Goal: Complete application form

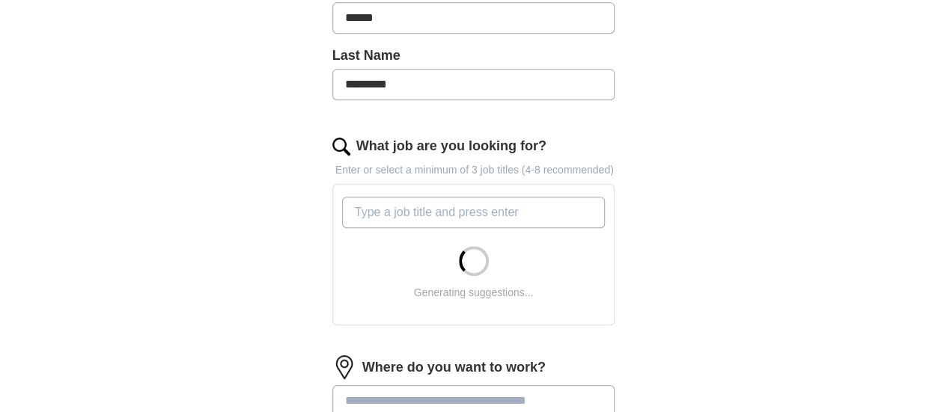
scroll to position [390, 0]
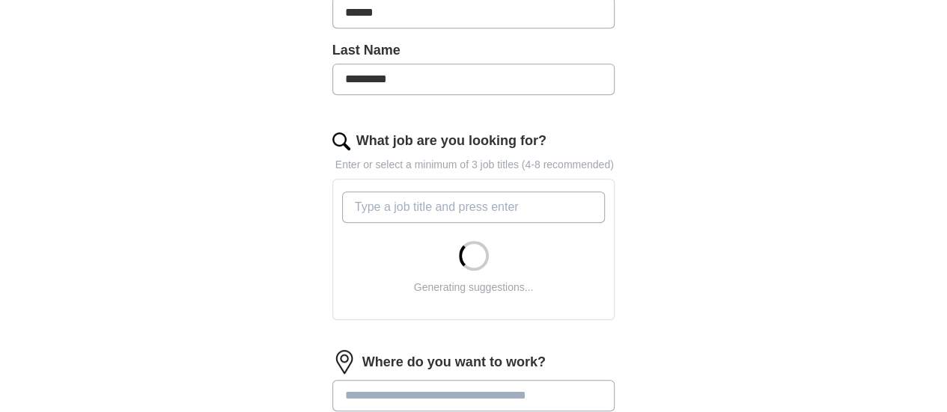
click at [446, 192] on input "What job are you looking for?" at bounding box center [473, 207] width 263 height 31
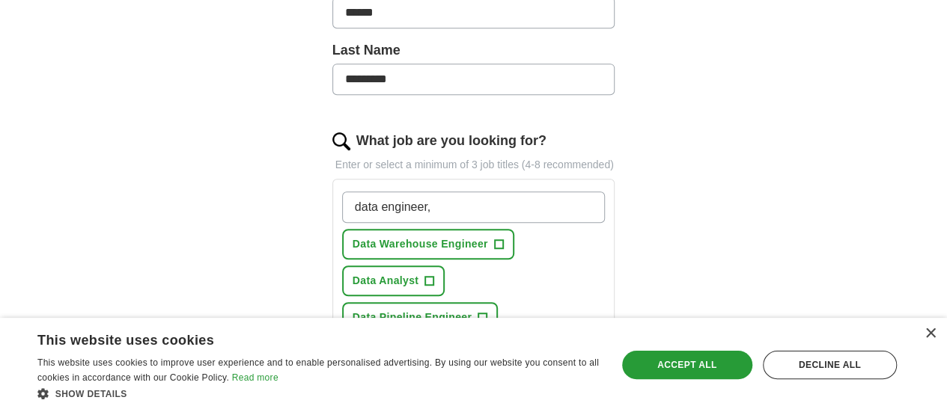
type input "data engineer,"
click at [478, 312] on span "+" at bounding box center [482, 318] width 9 height 12
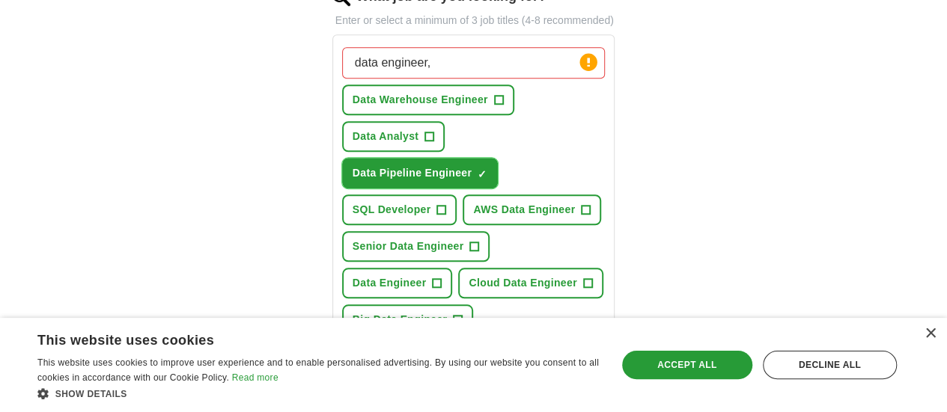
scroll to position [535, 0]
click at [432, 277] on span "+" at bounding box center [436, 283] width 9 height 12
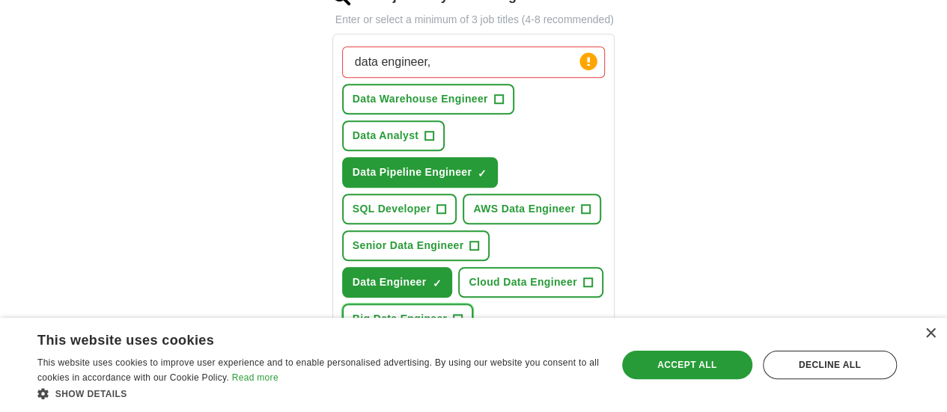
click at [390, 311] on span "Big Data Engineer" at bounding box center [399, 319] width 95 height 16
click at [473, 201] on span "AWS Data Engineer" at bounding box center [524, 209] width 102 height 16
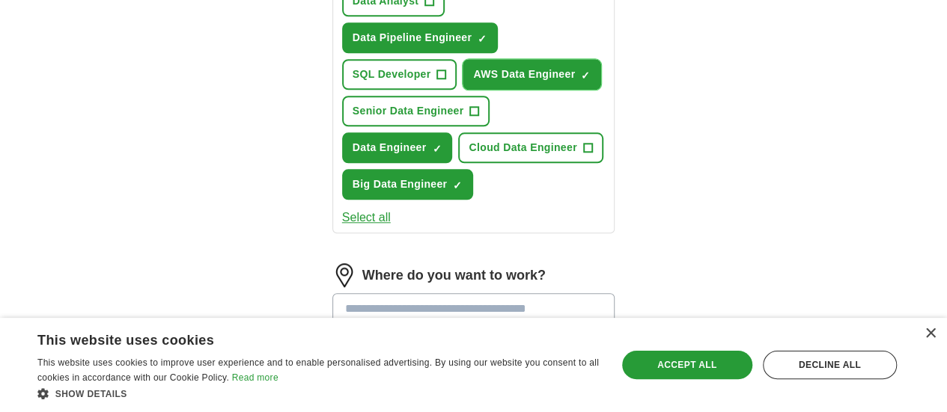
scroll to position [672, 0]
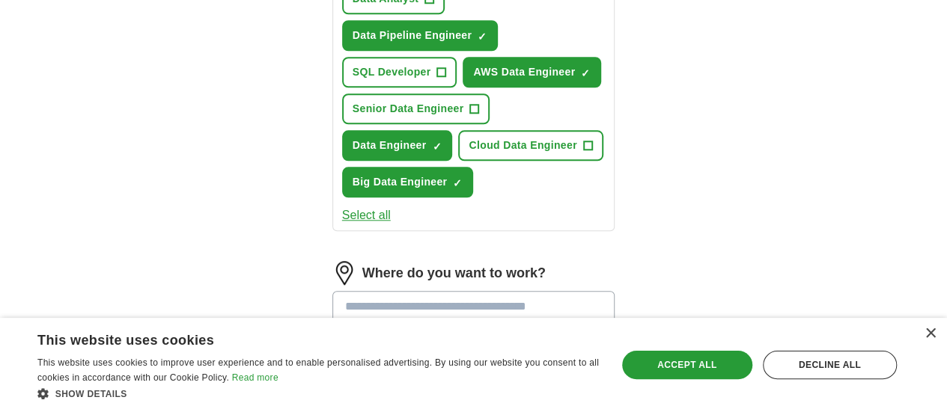
click at [500, 291] on input at bounding box center [473, 306] width 283 height 31
type input "**********"
click at [419, 391] on li "Redmond, [GEOGRAPHIC_DATA]" at bounding box center [473, 406] width 281 height 31
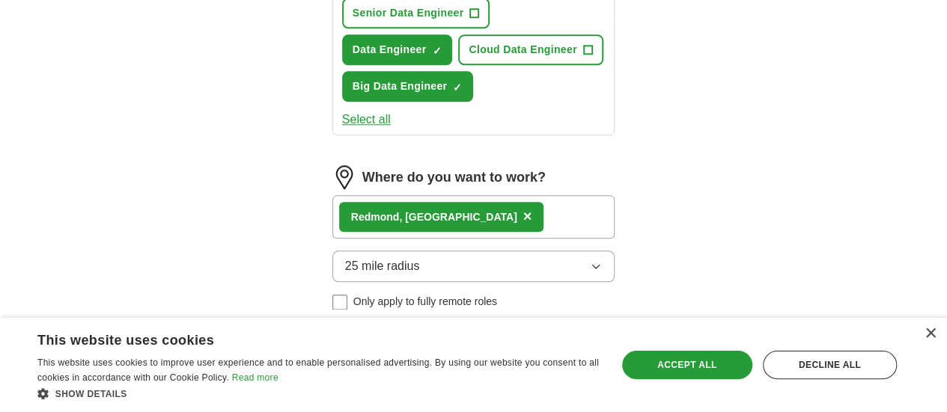
scroll to position [868, 0]
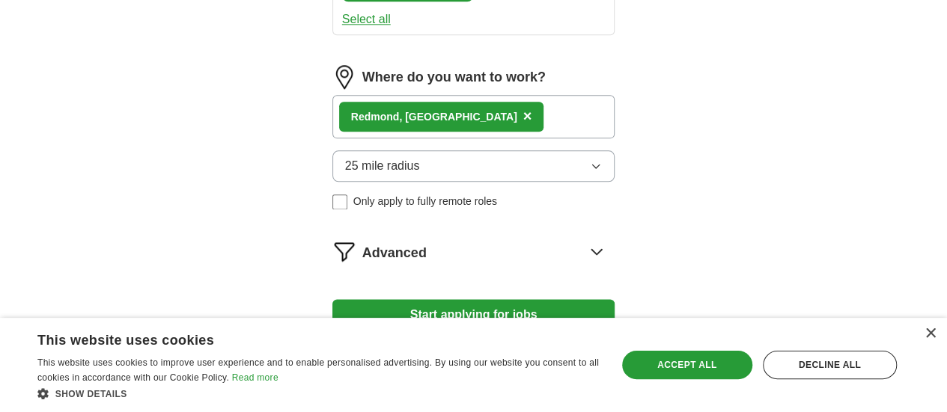
click at [444, 239] on div "Advanced" at bounding box center [488, 251] width 253 height 24
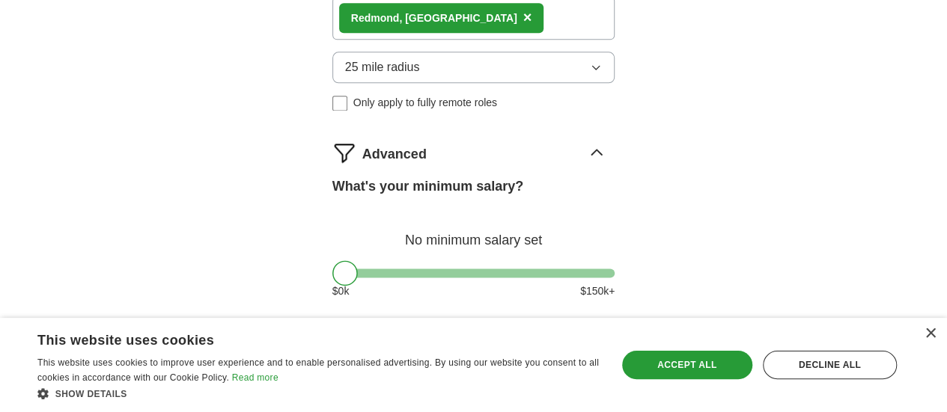
scroll to position [1029, 0]
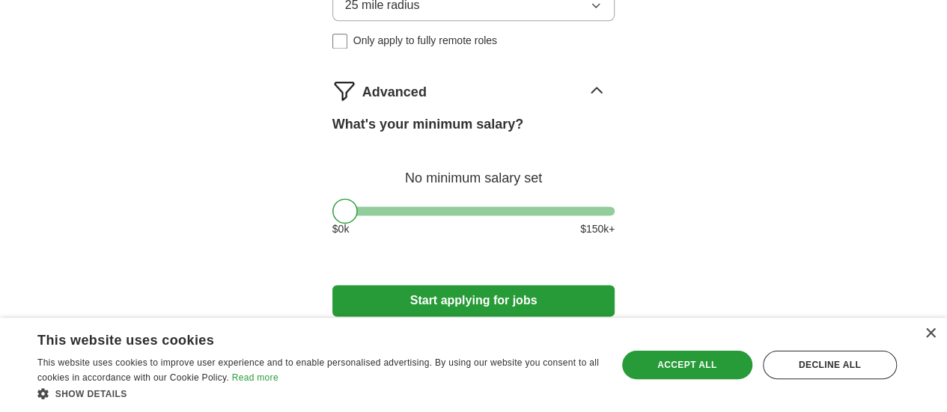
click at [450, 285] on button "Start applying for jobs" at bounding box center [473, 300] width 283 height 31
select select "**"
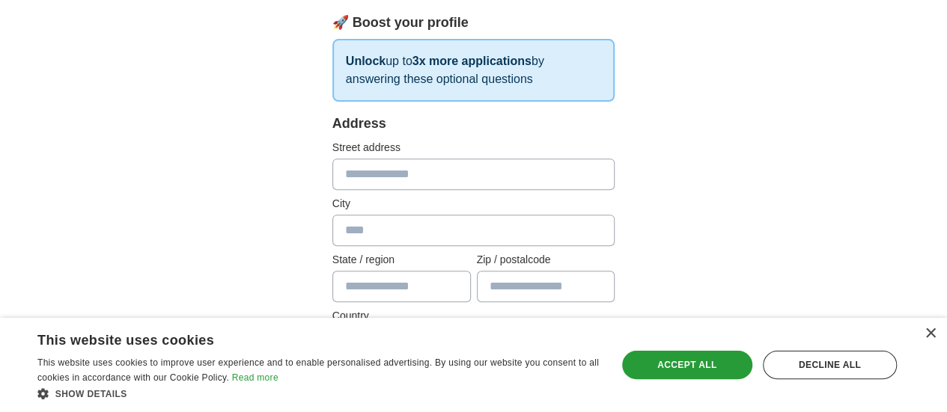
scroll to position [238, 0]
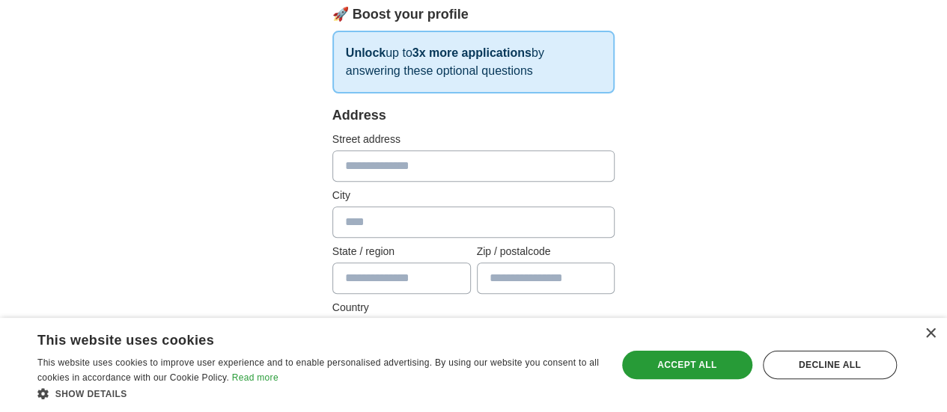
click at [424, 174] on input "text" at bounding box center [473, 165] width 283 height 31
type input "**********"
type input "*******"
type input "**"
type input "*****"
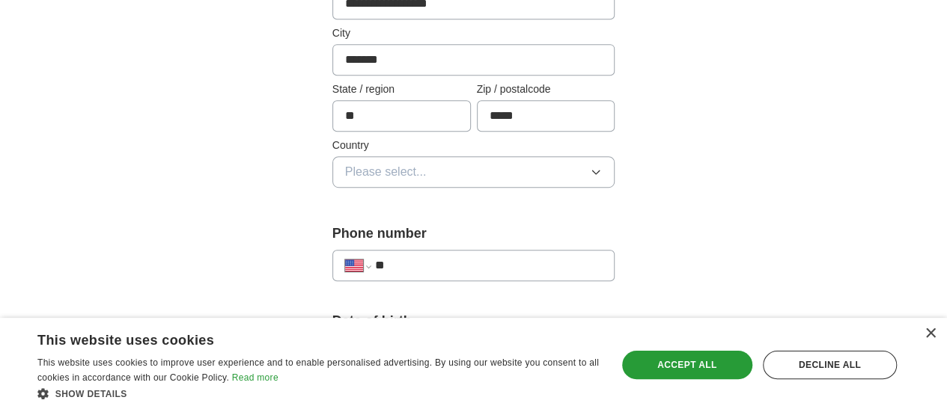
scroll to position [401, 0]
click at [412, 168] on button "Please select..." at bounding box center [473, 171] width 283 height 31
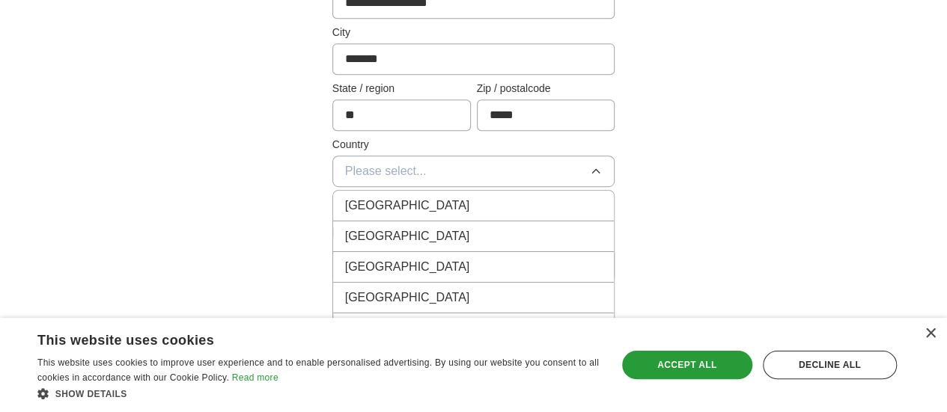
click at [376, 240] on span "[GEOGRAPHIC_DATA]" at bounding box center [407, 236] width 125 height 18
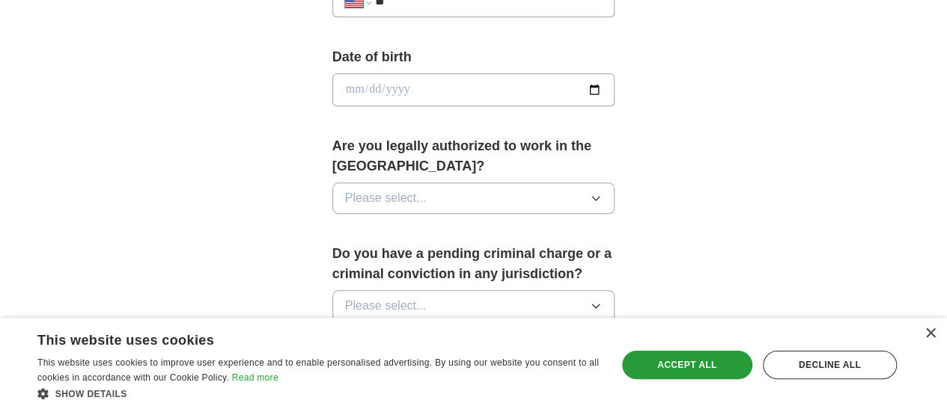
scroll to position [665, 0]
click at [418, 183] on button "Please select..." at bounding box center [473, 197] width 283 height 31
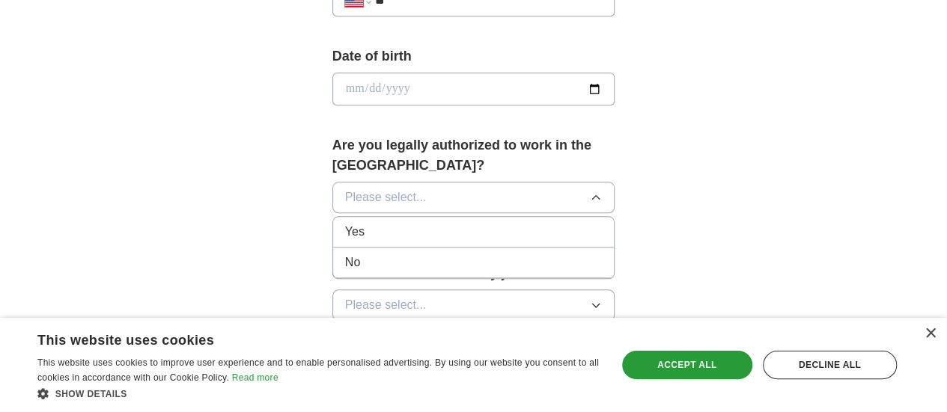
click at [383, 223] on div "Yes" at bounding box center [473, 232] width 257 height 18
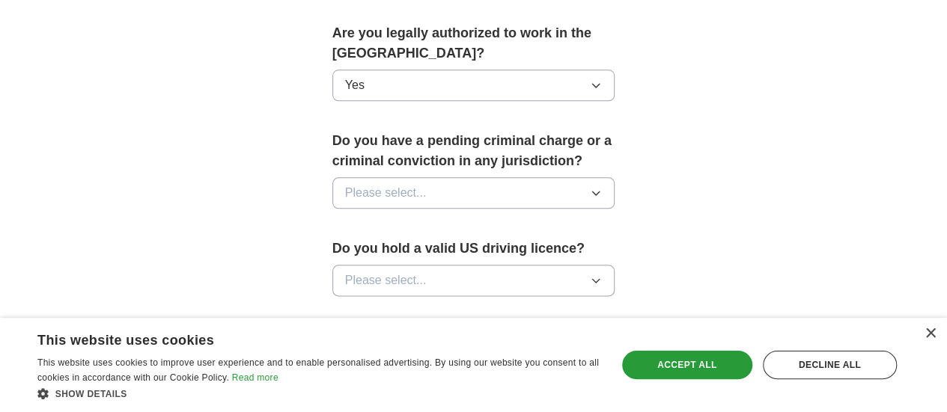
scroll to position [789, 0]
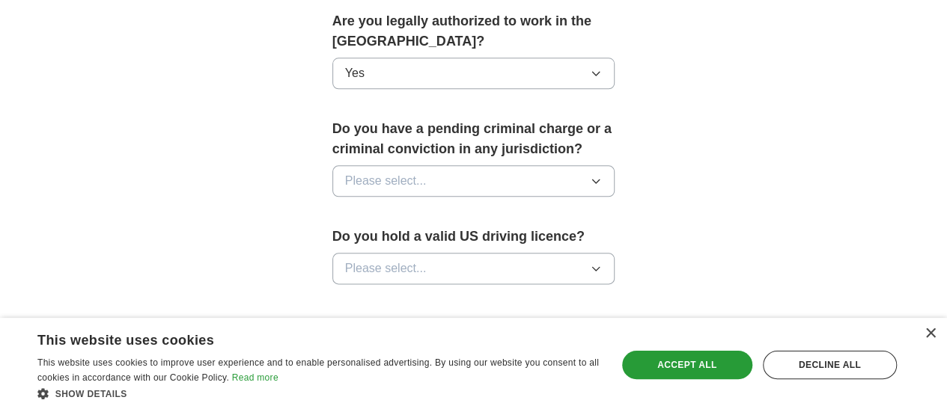
click at [394, 165] on button "Please select..." at bounding box center [473, 180] width 283 height 31
click at [358, 237] on div "No" at bounding box center [473, 246] width 257 height 18
click at [350, 260] on span "Please select..." at bounding box center [386, 269] width 82 height 18
click at [345, 294] on div "Yes" at bounding box center [473, 303] width 257 height 18
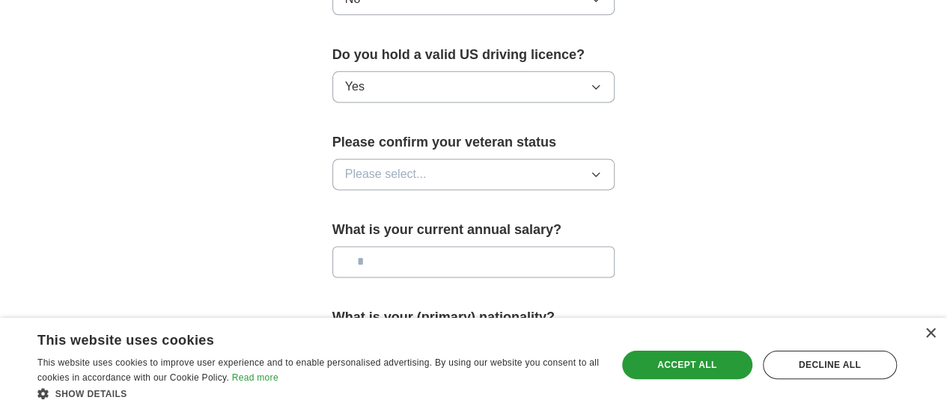
scroll to position [972, 0]
click at [373, 165] on span "Please select..." at bounding box center [386, 174] width 82 height 18
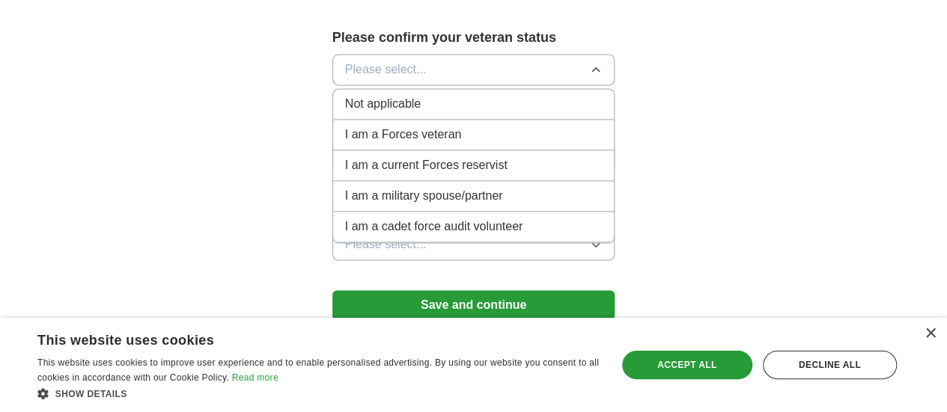
scroll to position [1080, 0]
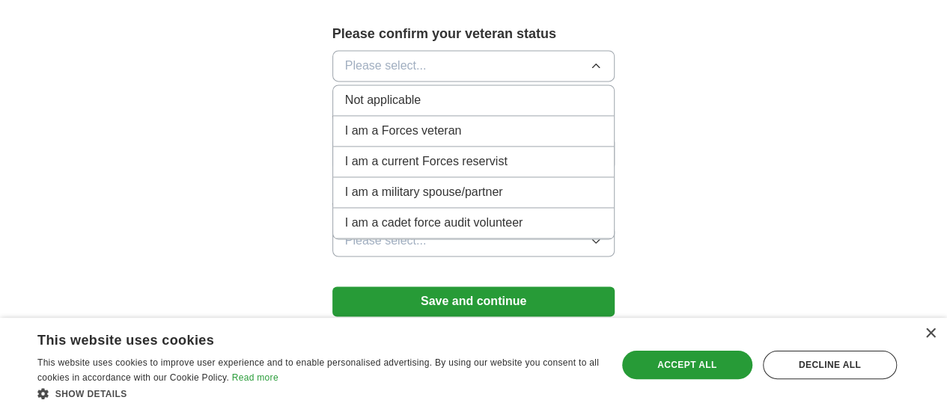
click at [387, 91] on div "Not applicable" at bounding box center [473, 100] width 257 height 18
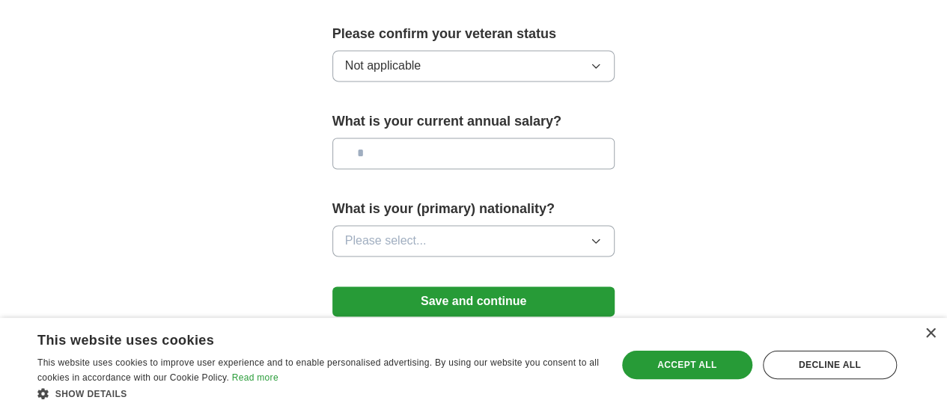
click at [380, 138] on input "text" at bounding box center [473, 153] width 283 height 31
click at [373, 232] on span "Please select..." at bounding box center [386, 241] width 82 height 18
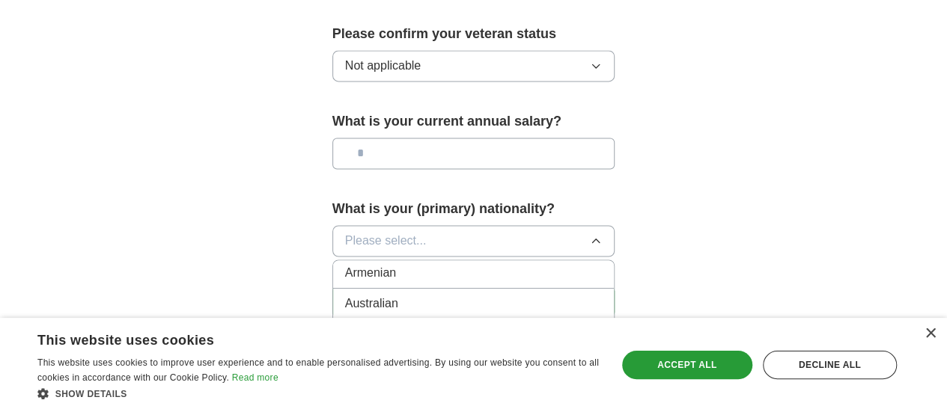
scroll to position [279, 0]
click at [345, 232] on span "Please select..." at bounding box center [386, 241] width 82 height 18
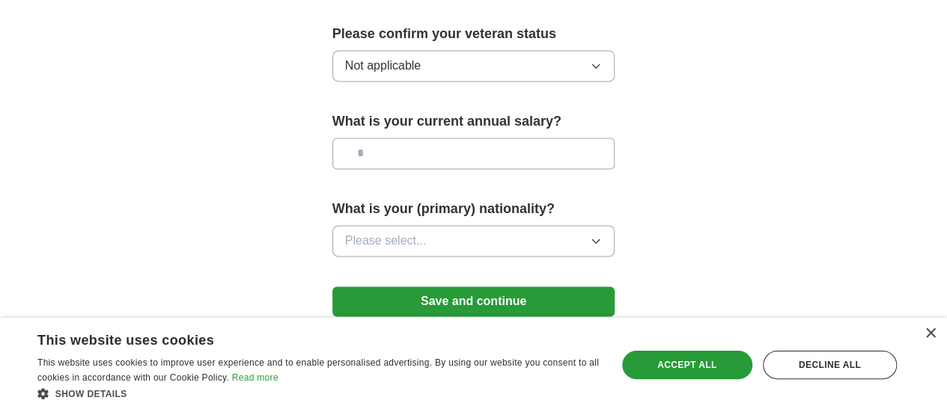
click at [345, 232] on span "Please select..." at bounding box center [386, 241] width 82 height 18
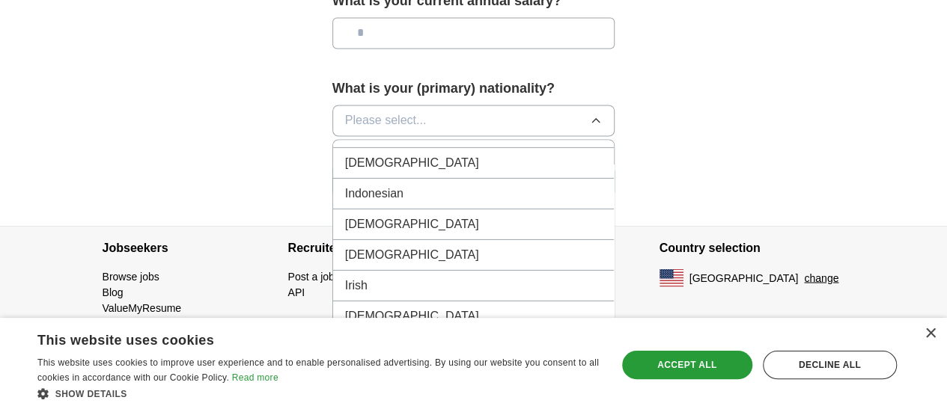
scroll to position [2408, 0]
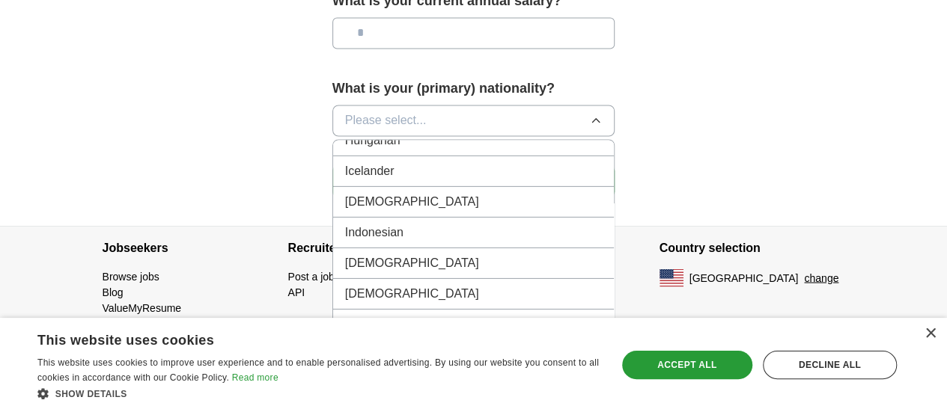
click at [416, 192] on div "[DEMOGRAPHIC_DATA]" at bounding box center [473, 201] width 257 height 18
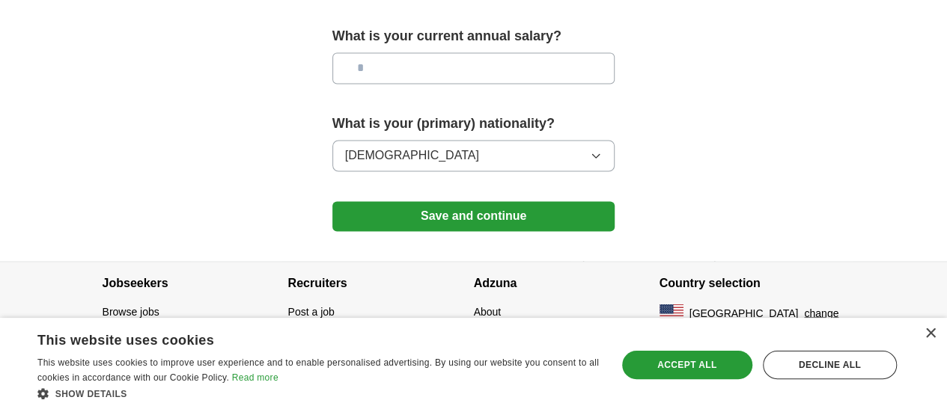
scroll to position [1138, 0]
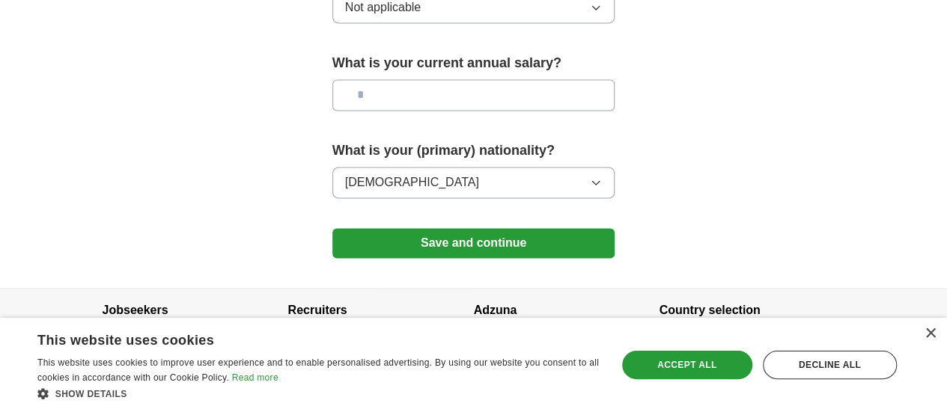
click at [508, 228] on button "Save and continue" at bounding box center [473, 243] width 283 height 30
